Goal: Information Seeking & Learning: Learn about a topic

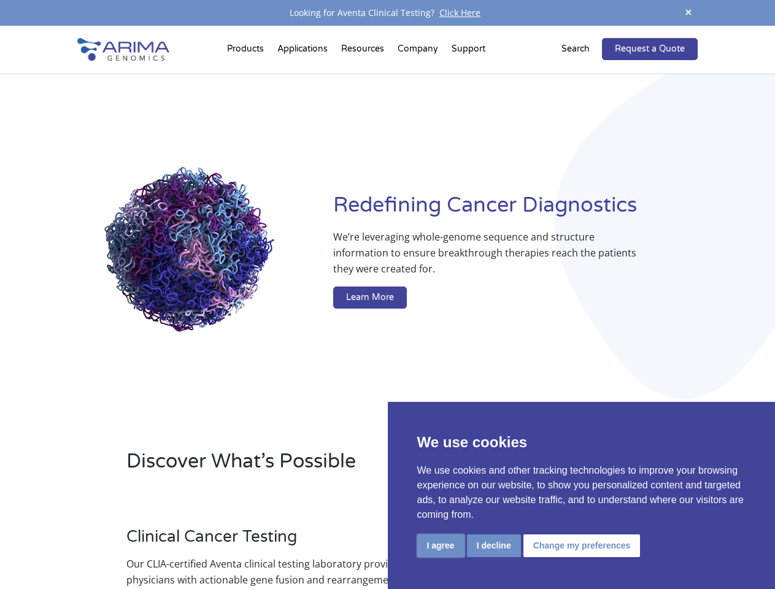
click at [441, 546] on button "I agree" at bounding box center [440, 546] width 47 height 23
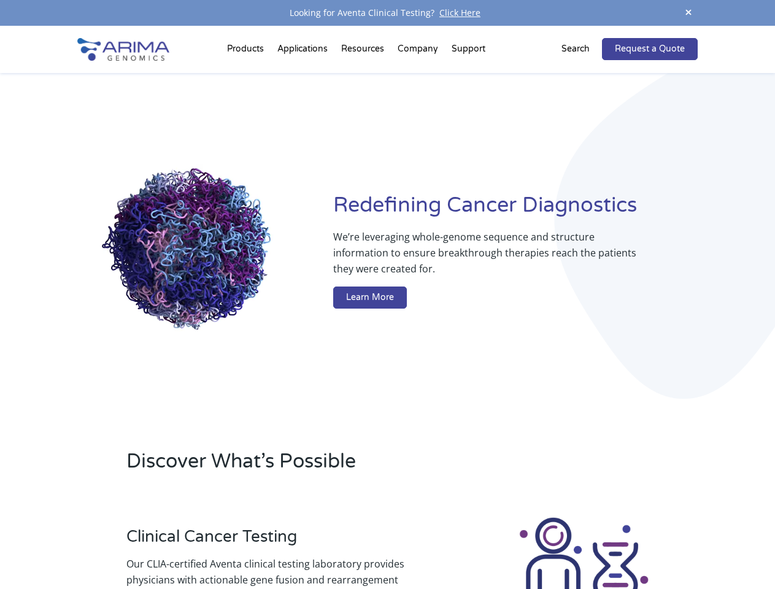
click at [494, 546] on div at bounding box center [584, 584] width 228 height 136
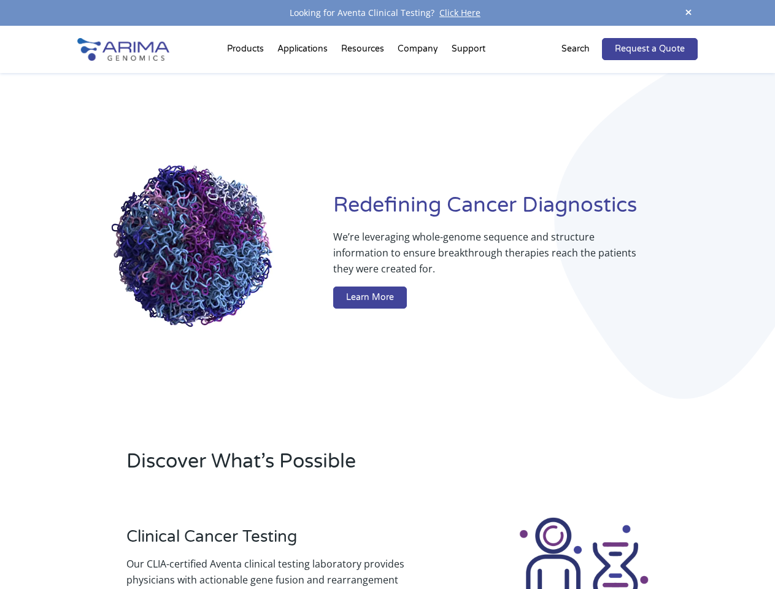
click at [580, 546] on img at bounding box center [584, 584] width 136 height 136
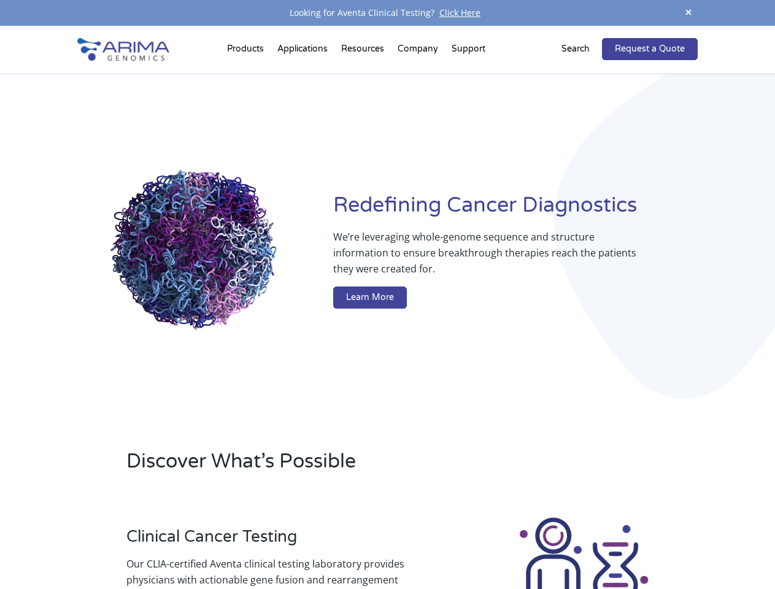
click at [689, 13] on span at bounding box center [689, 13] width 18 height 17
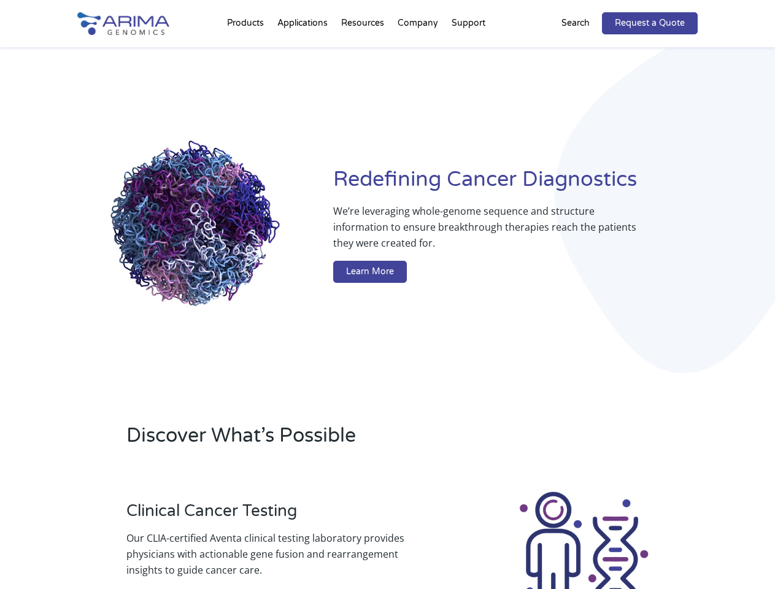
click at [247, 52] on div "Redefining [MEDICAL_DATA] Diagnostics We’re leveraging whole-genome sequence an…" at bounding box center [387, 227] width 620 height 360
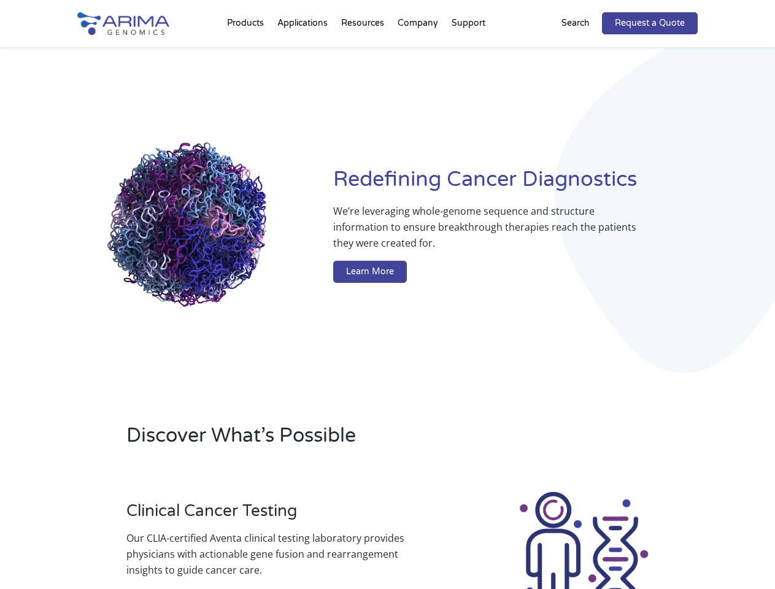
click at [364, 52] on div "Redefining [MEDICAL_DATA] Diagnostics We’re leveraging whole-genome sequence an…" at bounding box center [387, 227] width 620 height 360
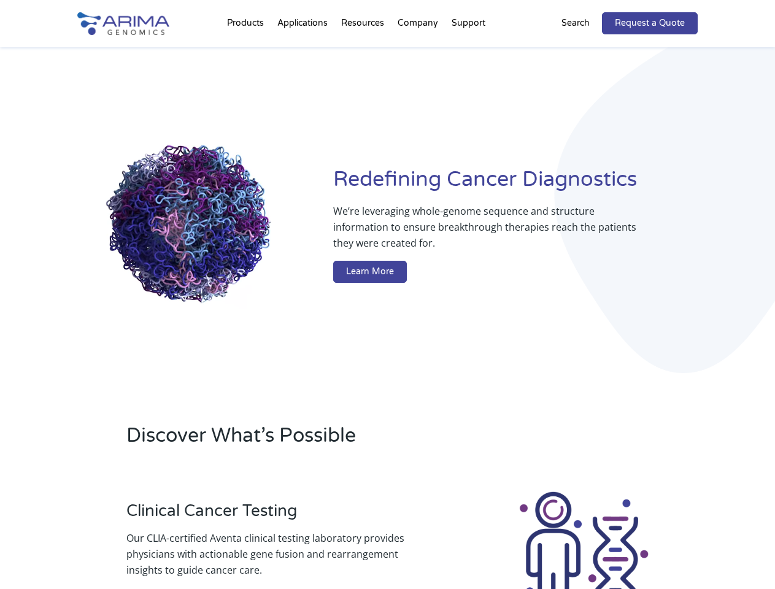
click at [419, 52] on div "Redefining [MEDICAL_DATA] Diagnostics We’re leveraging whole-genome sequence an…" at bounding box center [387, 227] width 620 height 360
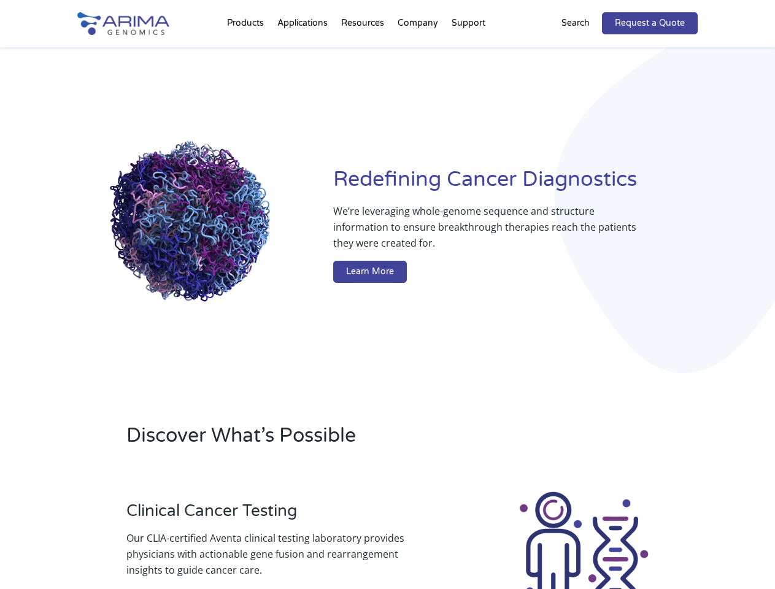
click at [468, 52] on div "Redefining [MEDICAL_DATA] Diagnostics We’re leveraging whole-genome sequence an…" at bounding box center [387, 227] width 620 height 360
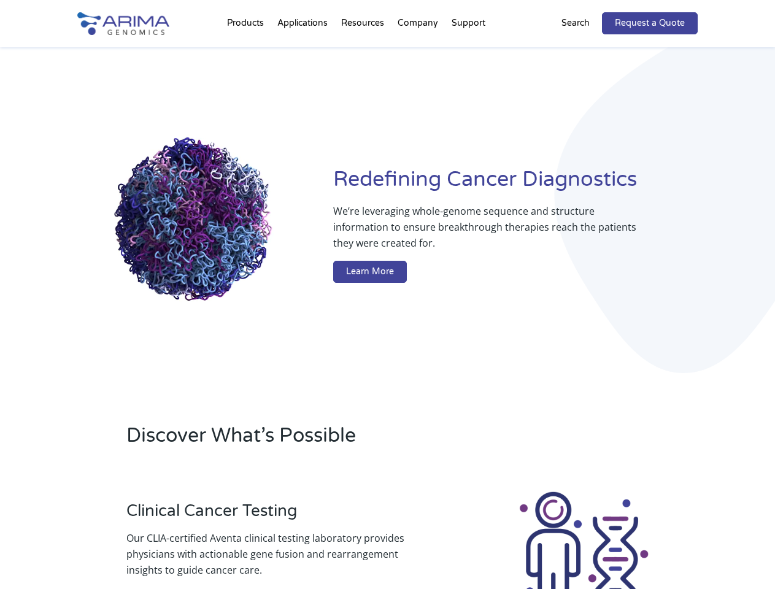
click at [583, 49] on div "Redefining [MEDICAL_DATA] Diagnostics We’re leveraging whole-genome sequence an…" at bounding box center [387, 227] width 620 height 360
